Goal: Navigation & Orientation: Find specific page/section

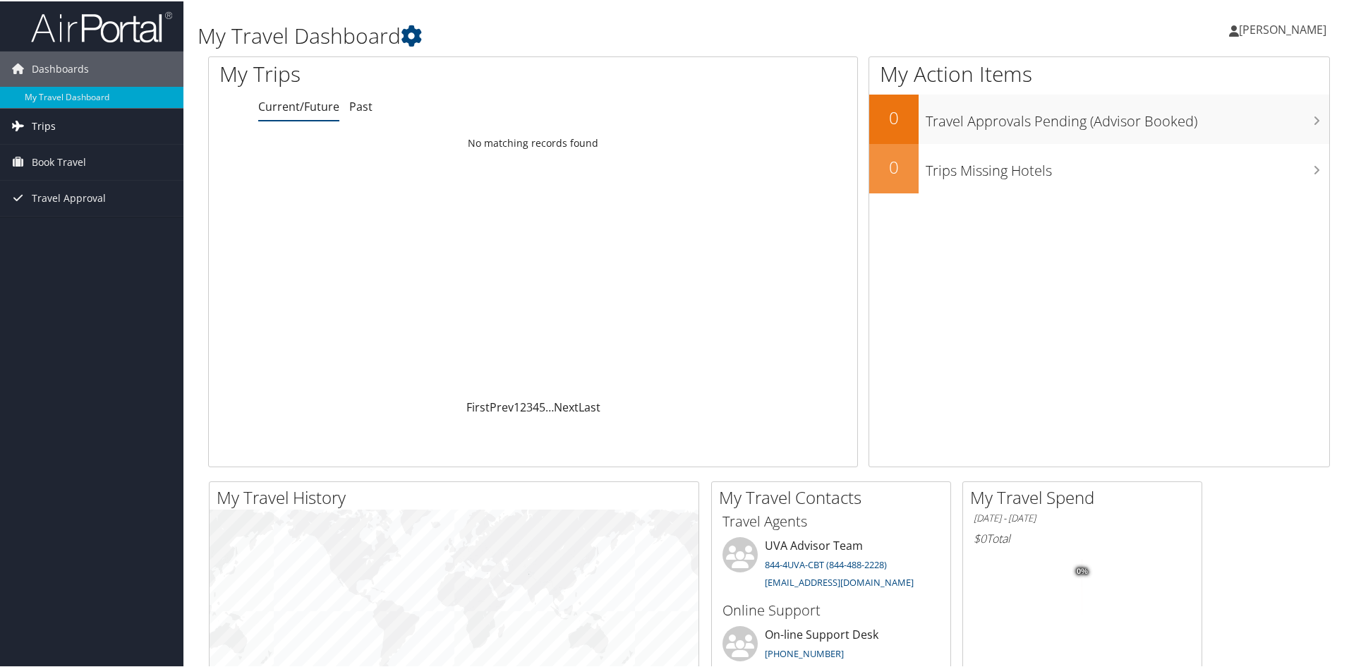
click at [84, 139] on link "Trips" at bounding box center [91, 124] width 183 height 35
click at [67, 222] on span "Book Travel" at bounding box center [59, 224] width 54 height 35
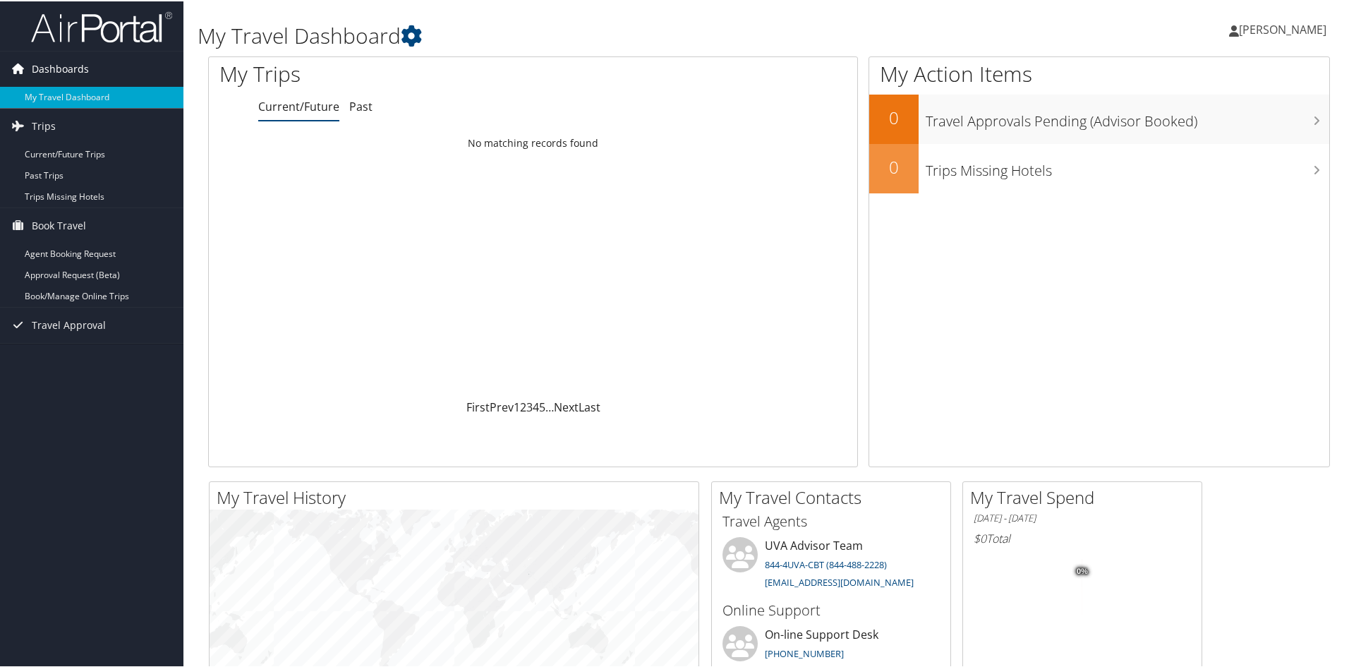
click at [51, 71] on span "Dashboards" at bounding box center [60, 67] width 57 height 35
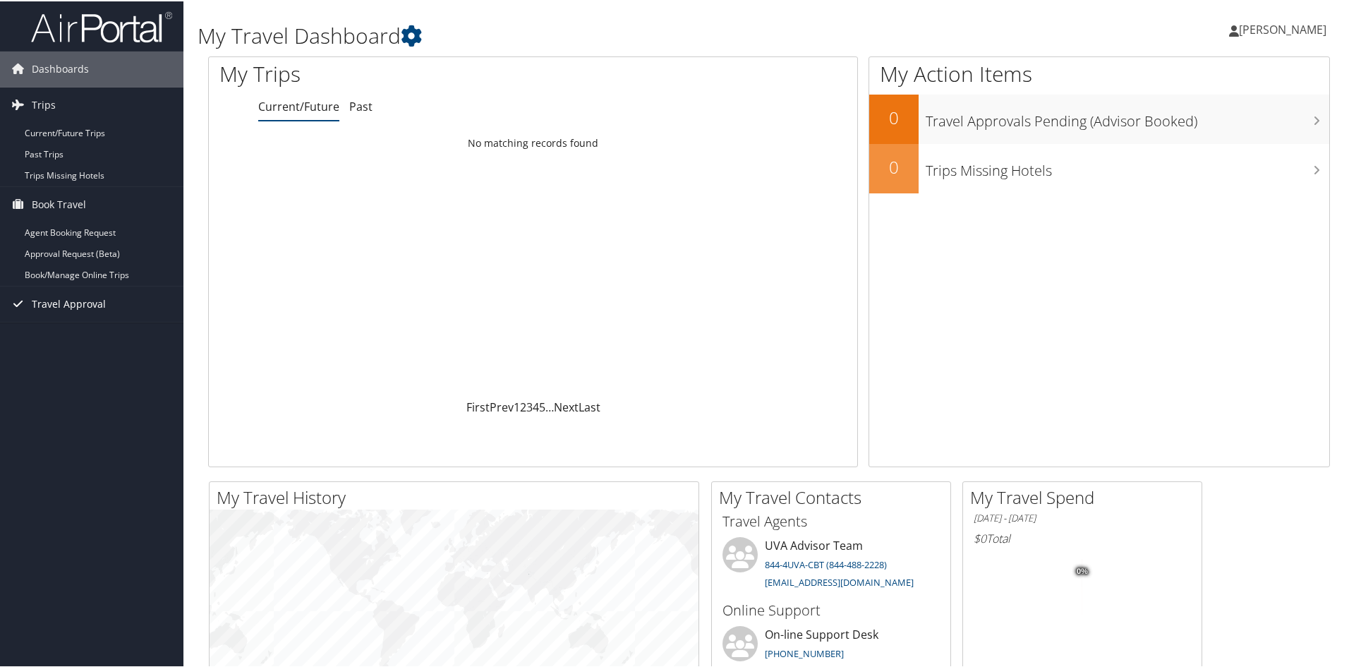
click at [69, 311] on span "Travel Approval" at bounding box center [69, 302] width 74 height 35
click at [1271, 28] on span "[PERSON_NAME]" at bounding box center [1282, 28] width 87 height 16
click at [504, 408] on link "Prev" at bounding box center [502, 406] width 24 height 16
click at [81, 99] on link "Trips" at bounding box center [91, 103] width 183 height 35
click at [63, 45] on li at bounding box center [91, 25] width 183 height 50
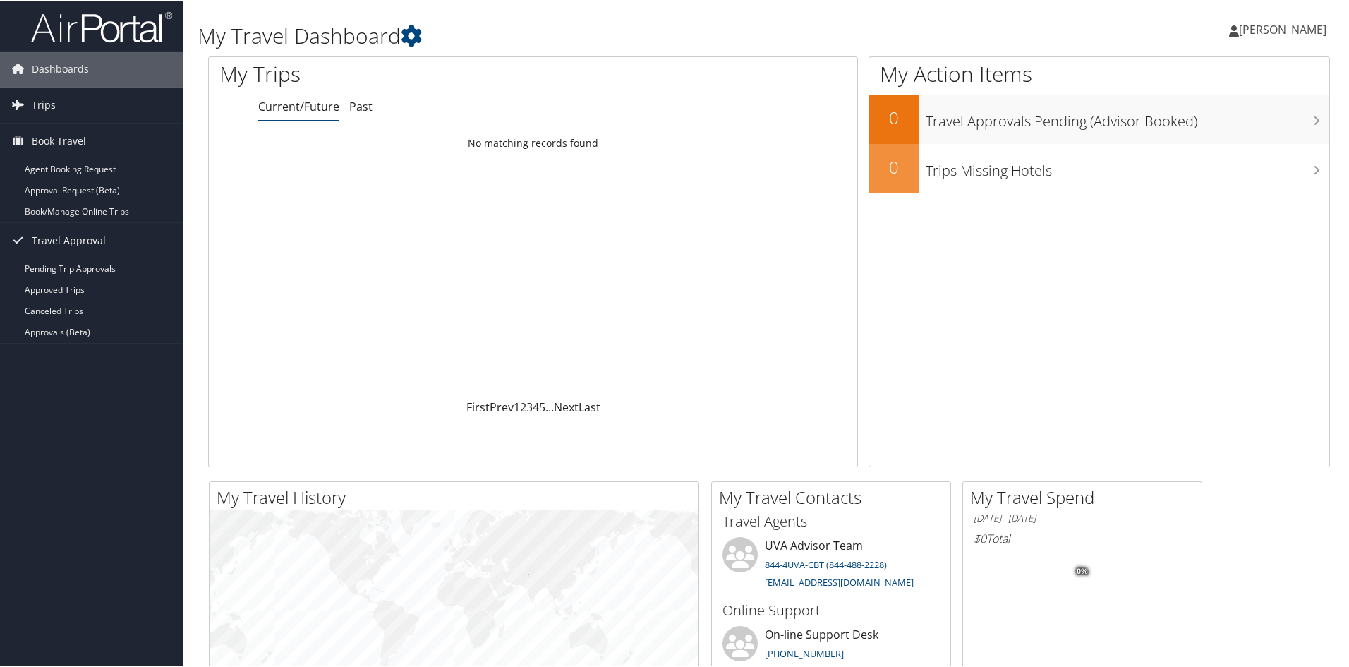
click at [88, 18] on img at bounding box center [101, 25] width 141 height 33
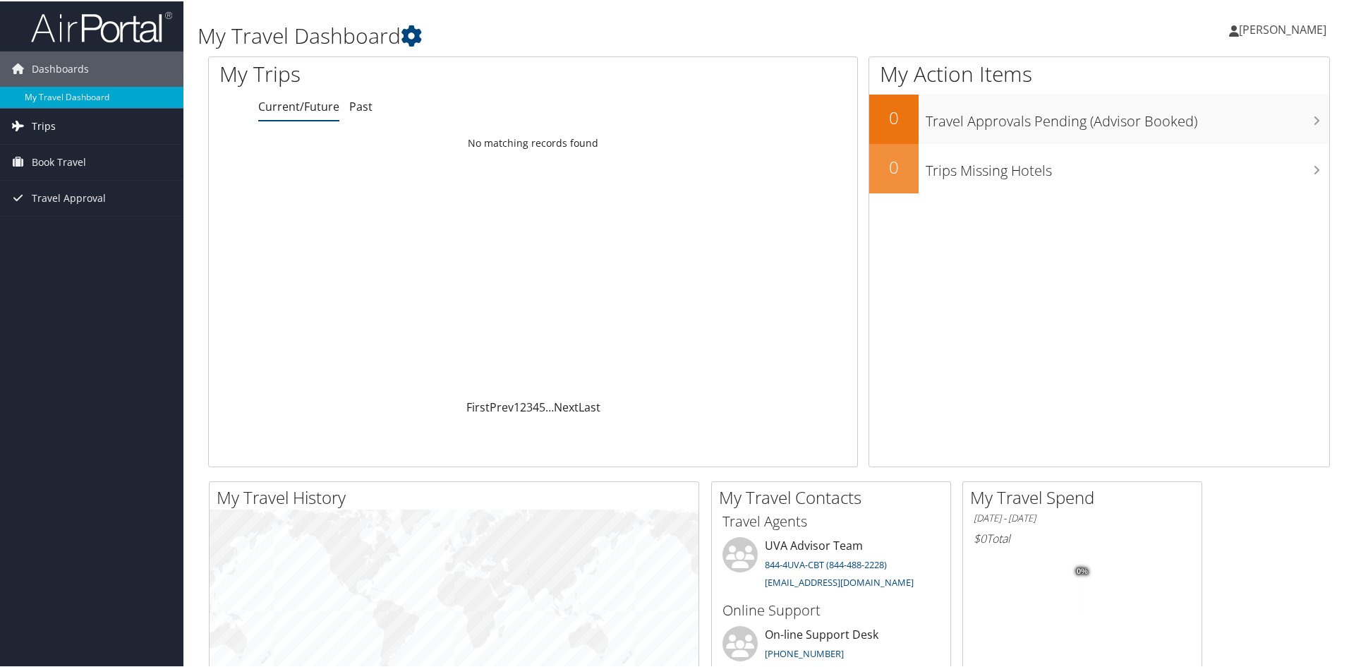
click at [37, 123] on span "Trips" at bounding box center [44, 124] width 24 height 35
click at [47, 159] on link "Current/Future Trips" at bounding box center [91, 152] width 183 height 21
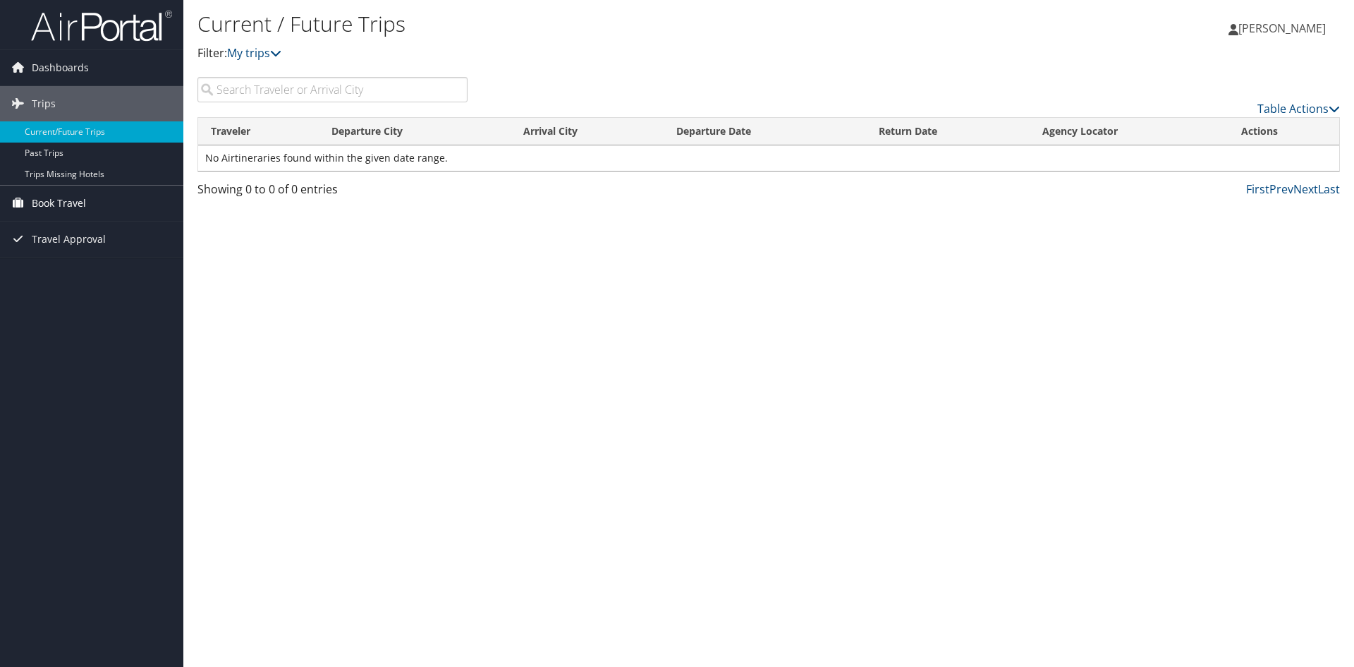
click at [63, 206] on span "Book Travel" at bounding box center [59, 203] width 54 height 35
click at [92, 277] on link "Book/Manage Online Trips" at bounding box center [91, 273] width 183 height 21
